Goal: Information Seeking & Learning: Learn about a topic

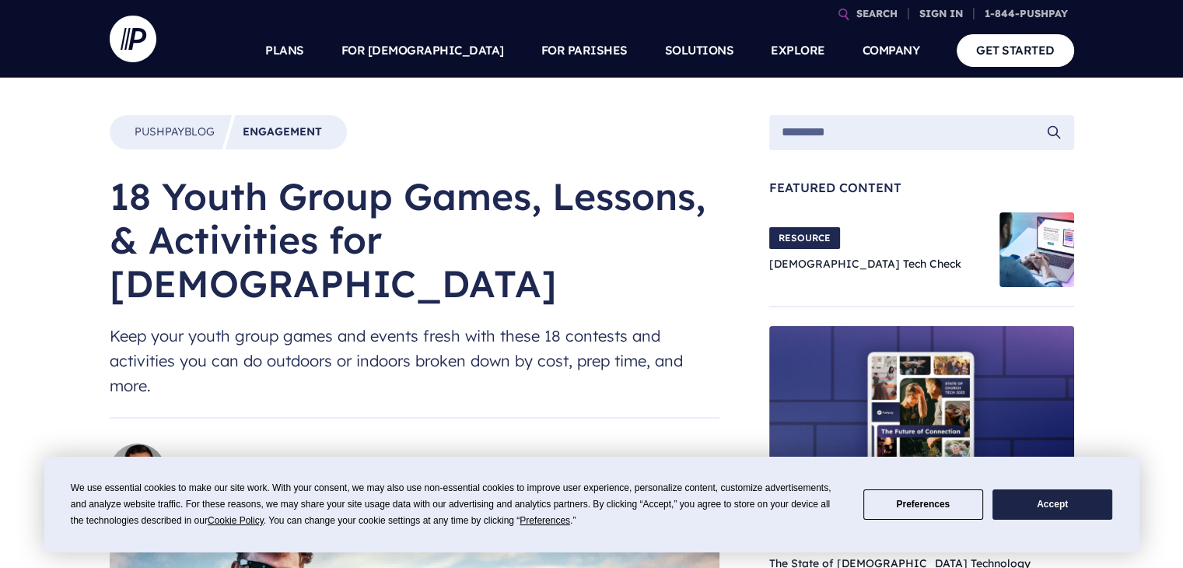
click at [1039, 500] on button "Accept" at bounding box center [1052, 504] width 120 height 30
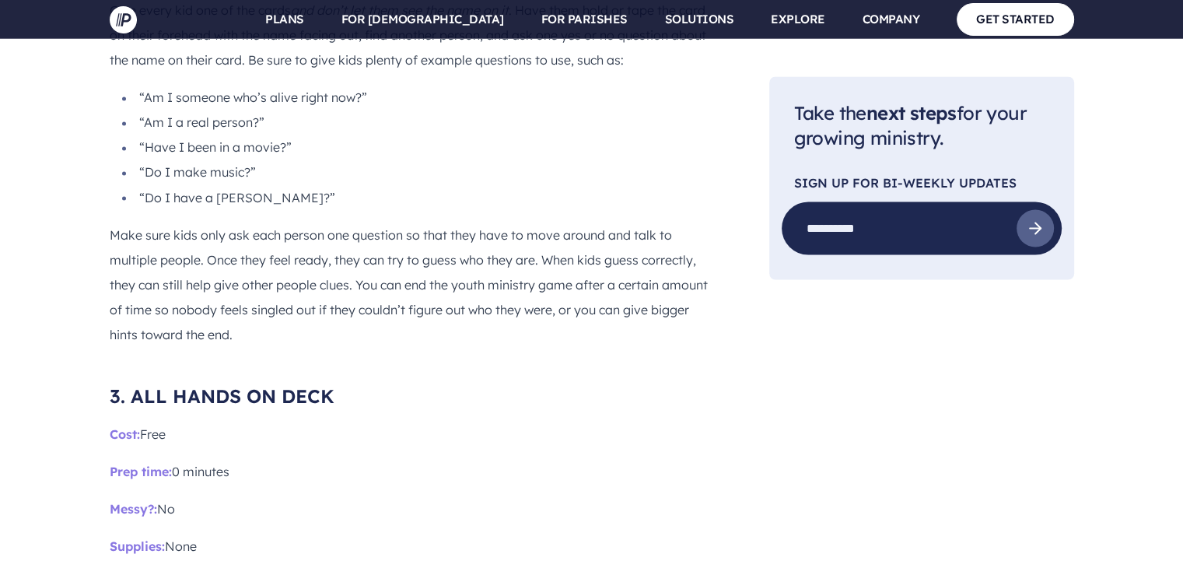
scroll to position [2953, 0]
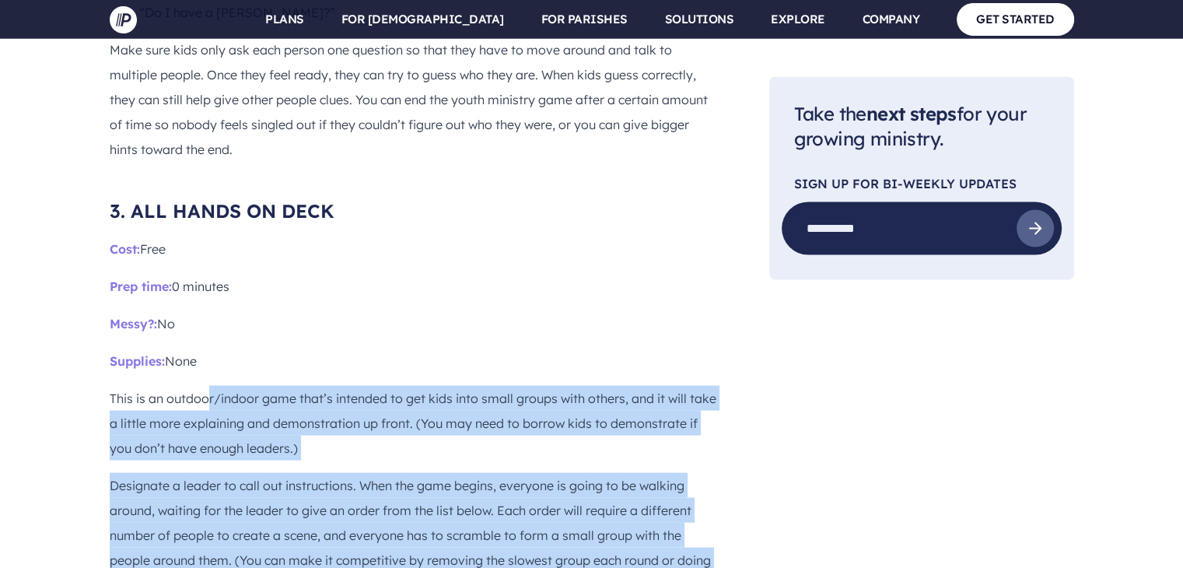
drag, startPoint x: 373, startPoint y: 517, endPoint x: 210, endPoint y: 308, distance: 265.3
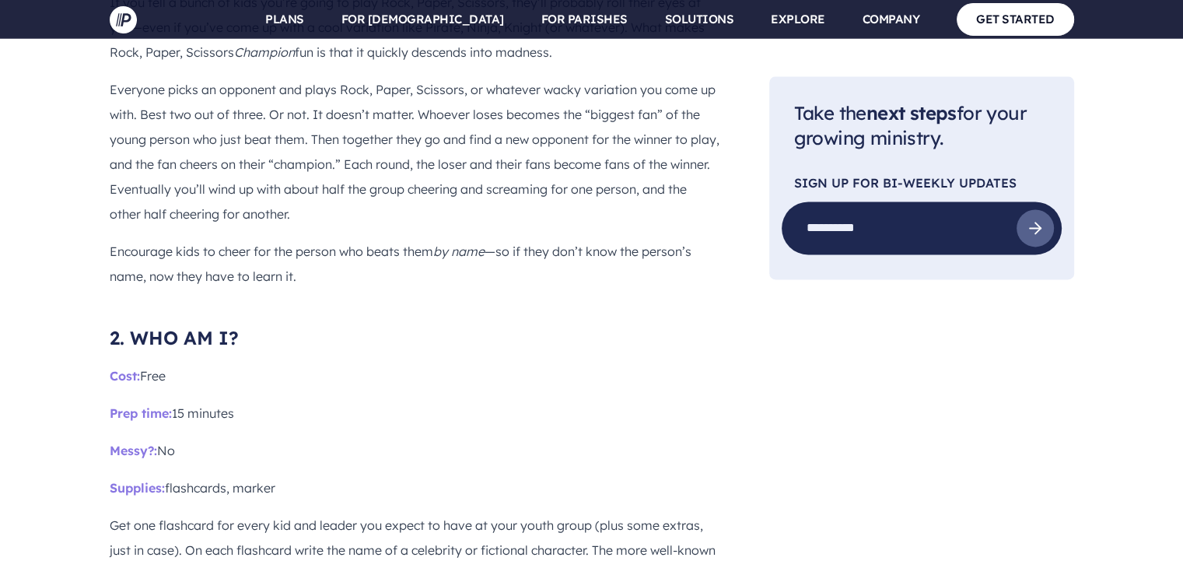
scroll to position [2121, 0]
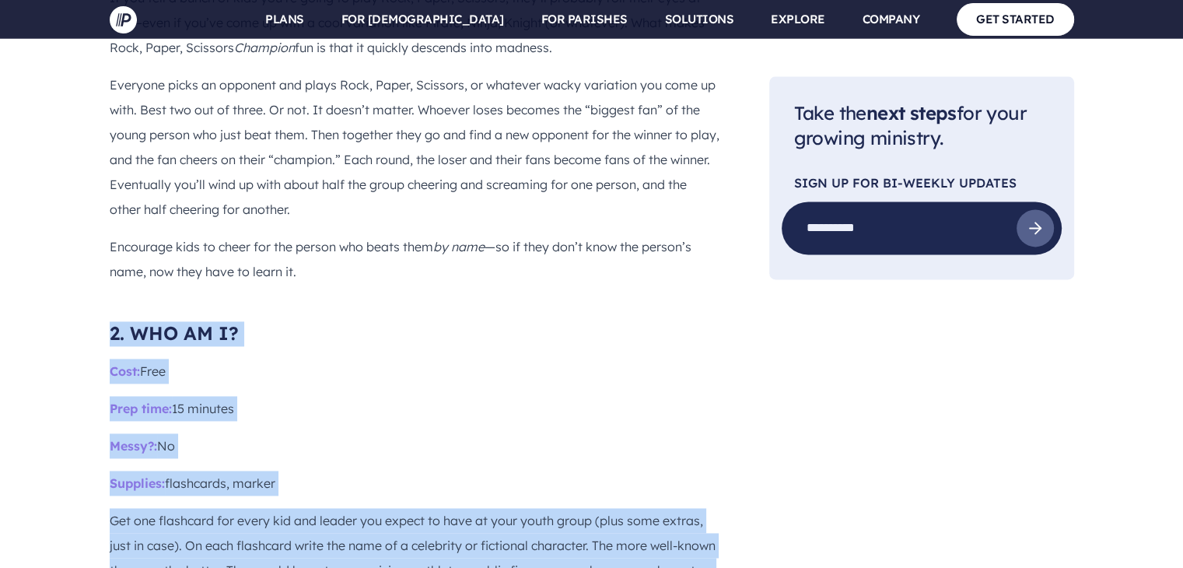
drag, startPoint x: 249, startPoint y: 72, endPoint x: 109, endPoint y: 260, distance: 234.5
copy div "3. LOR IP D? Sita: Cons Adip elit: 42 seddoei Tempo?: In Utlabore: etdolorema, …"
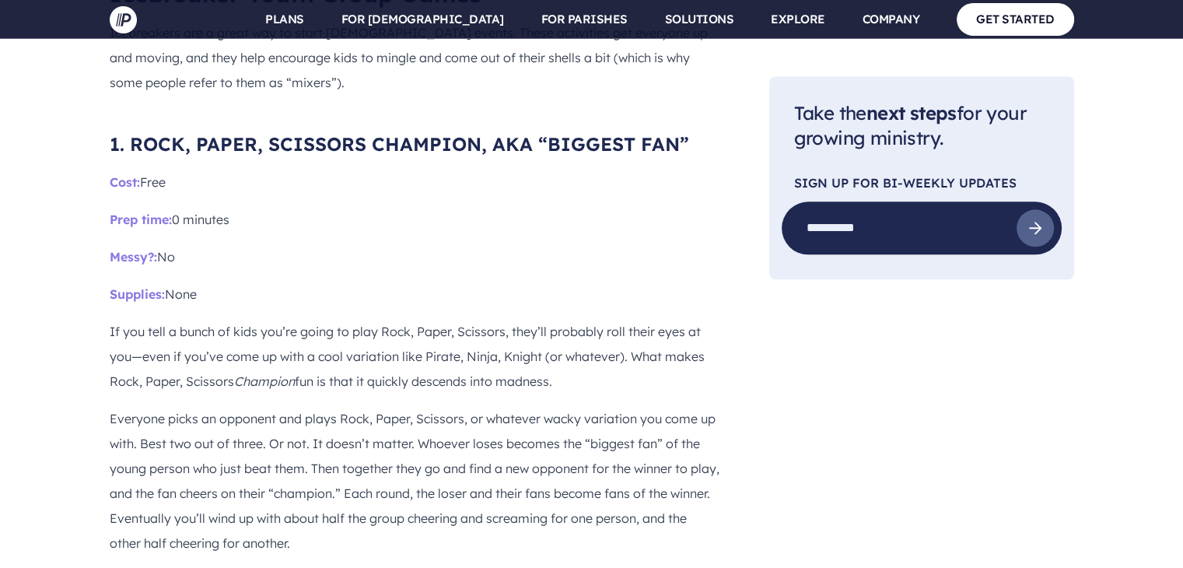
scroll to position [1805, 0]
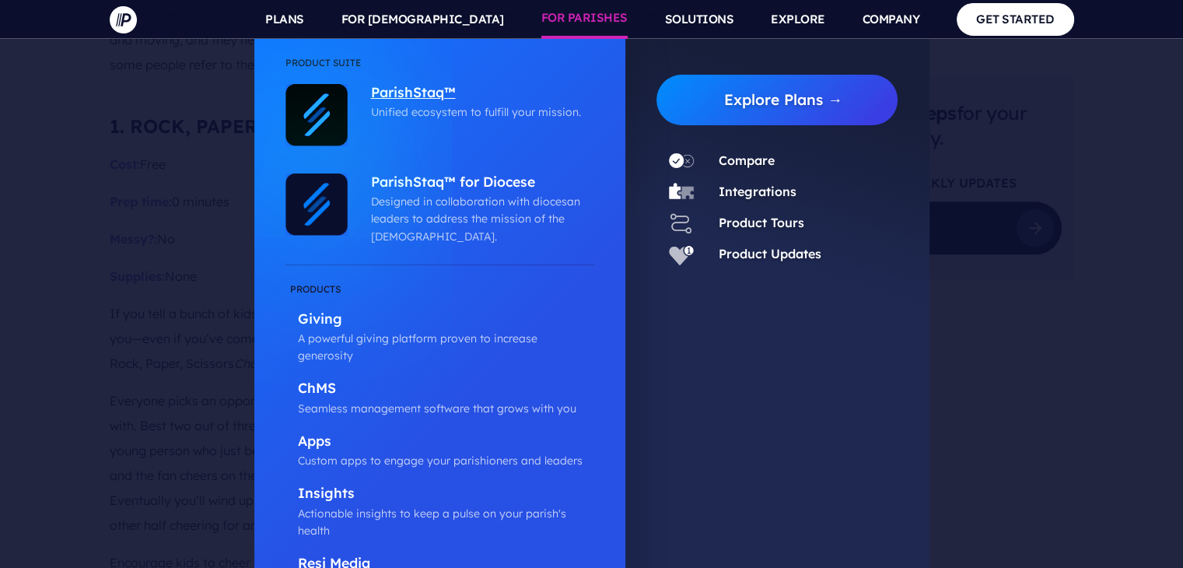
click at [449, 91] on p "ParishStaq™" at bounding box center [478, 93] width 215 height 19
